Goal: Navigation & Orientation: Find specific page/section

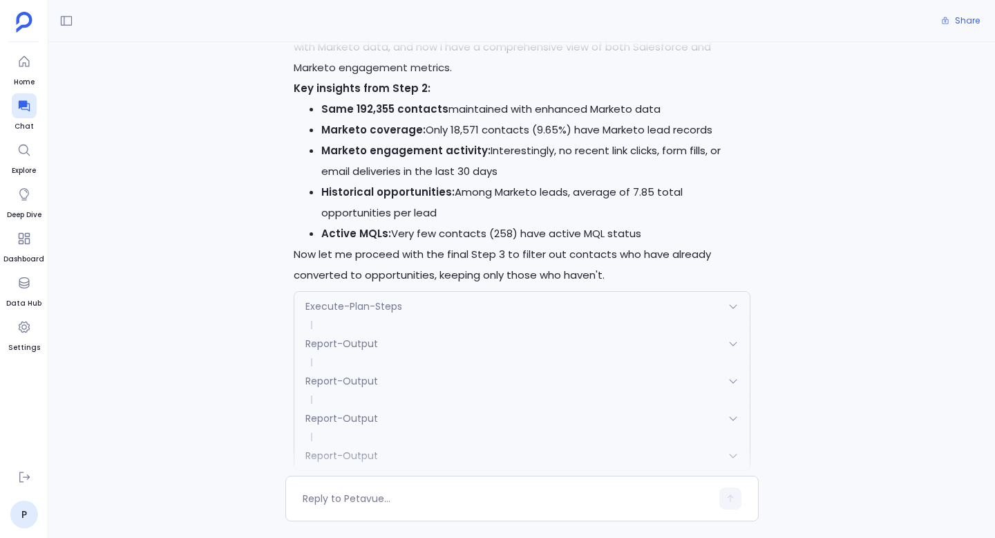
scroll to position [2759, 0]
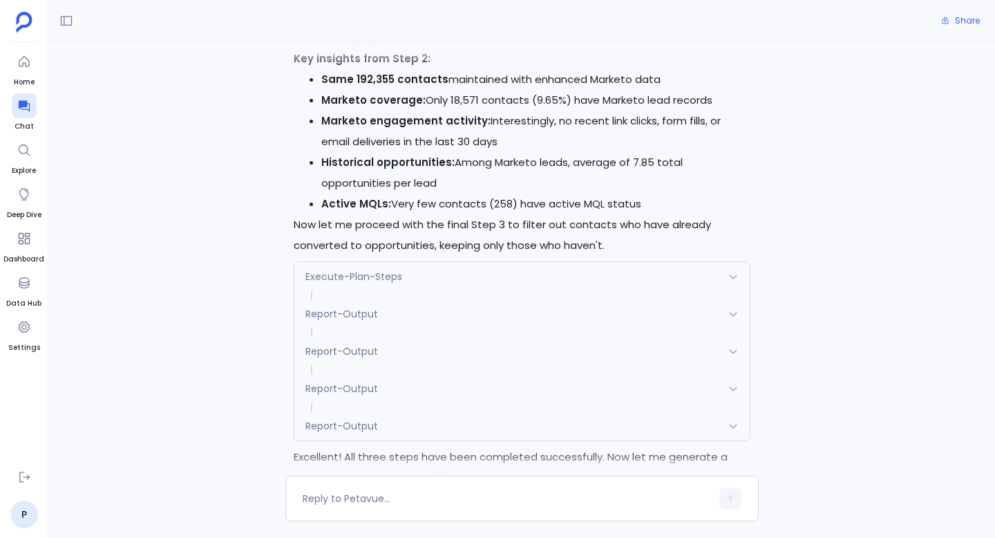
click at [469, 494] on div "Summary" at bounding box center [522, 508] width 456 height 29
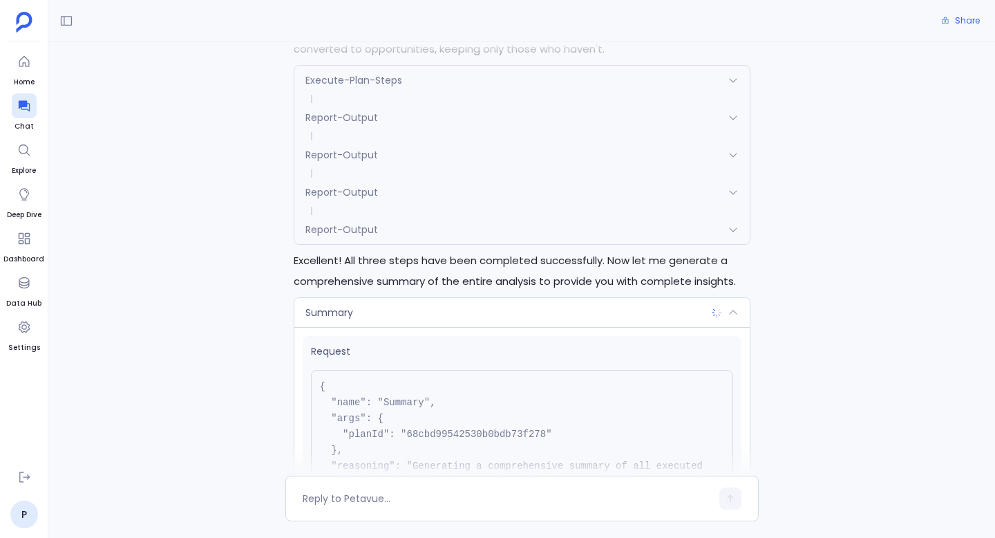
scroll to position [110, 0]
